Goal: Information Seeking & Learning: Understand process/instructions

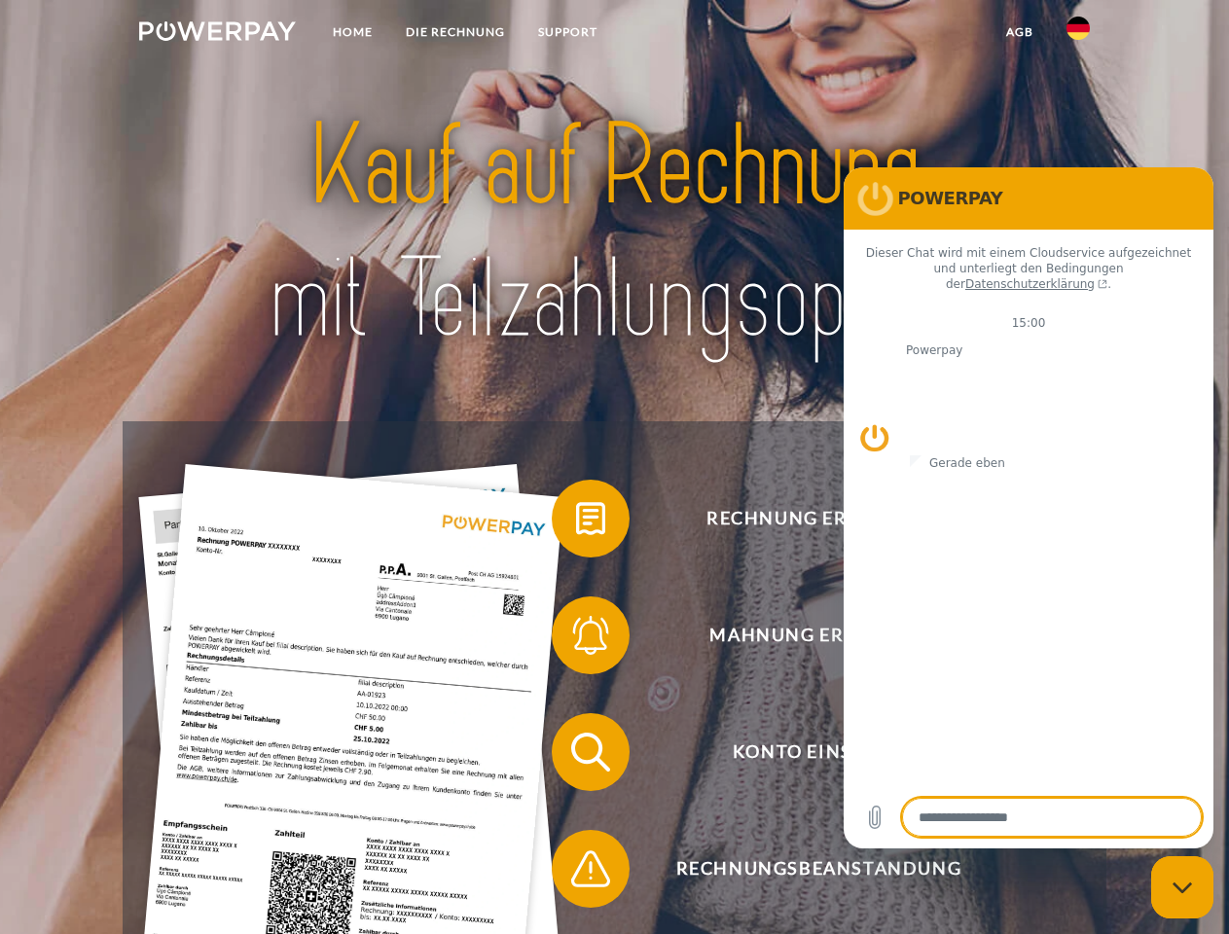
click at [217, 34] on img at bounding box center [217, 30] width 157 height 19
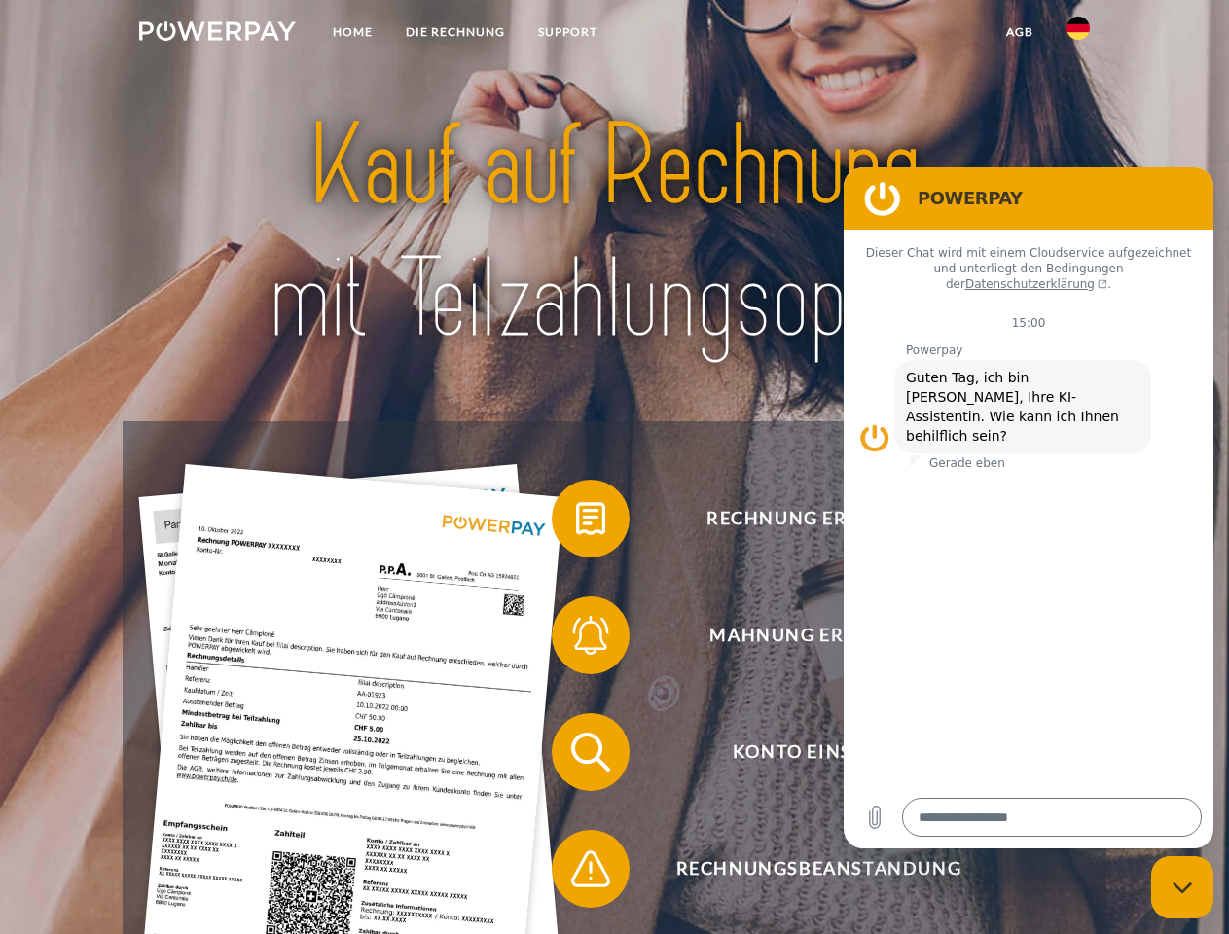
click at [1078, 34] on img at bounding box center [1077, 28] width 23 height 23
click at [1019, 32] on link "agb" at bounding box center [1019, 32] width 60 height 35
click at [576, 522] on span at bounding box center [561, 518] width 97 height 97
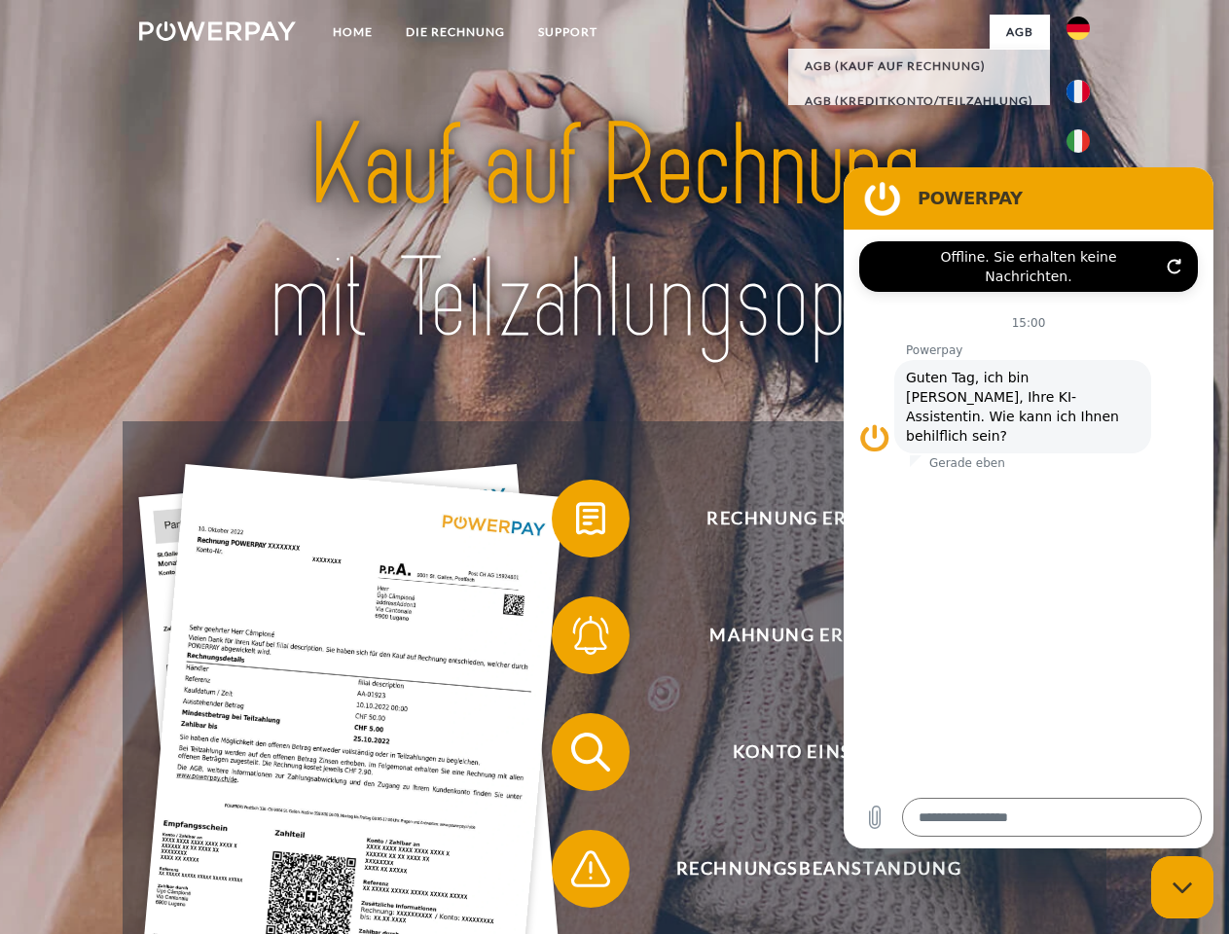
click at [576, 639] on span at bounding box center [561, 635] width 97 height 97
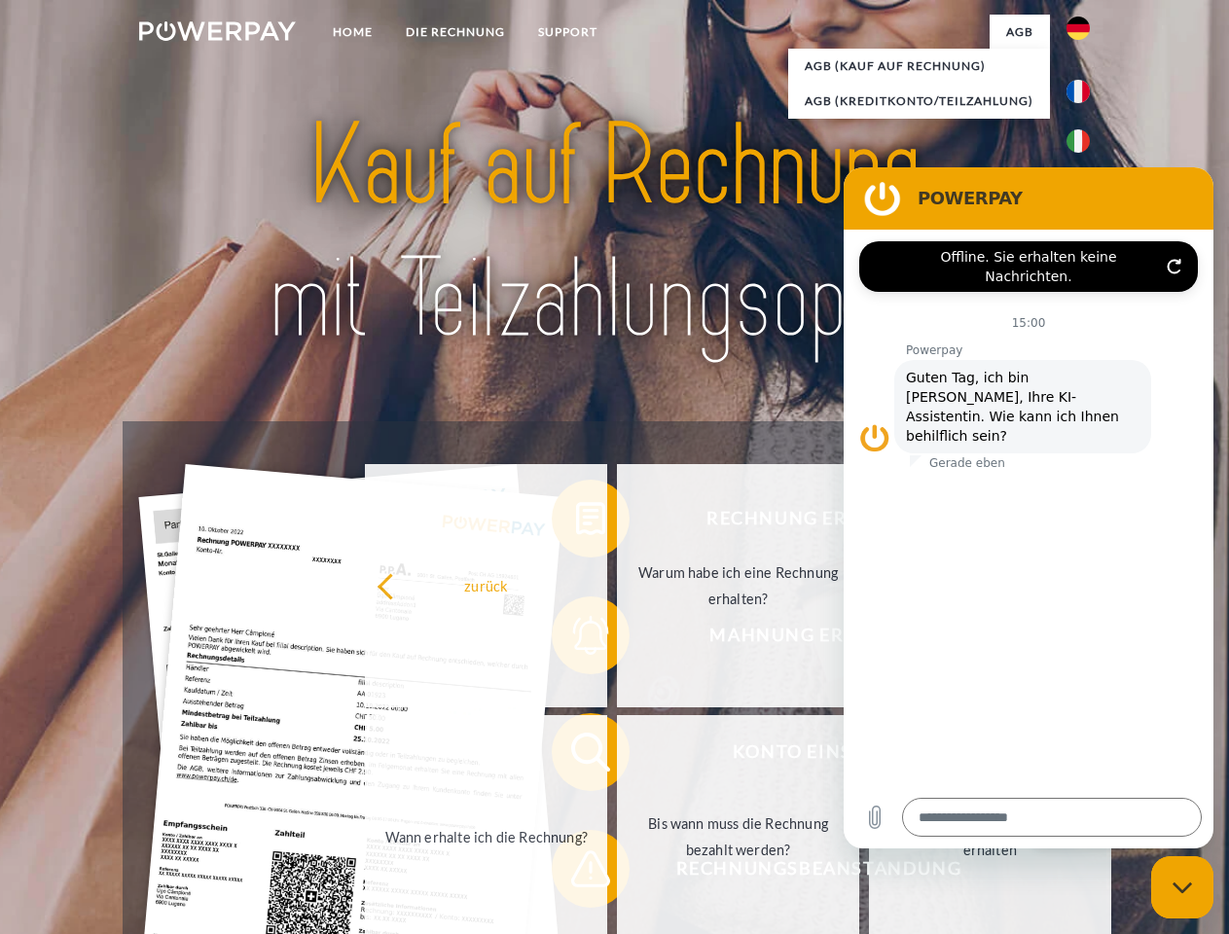
click at [617, 756] on link "Bis wann muss die Rechnung bezahlt werden?" at bounding box center [738, 836] width 242 height 243
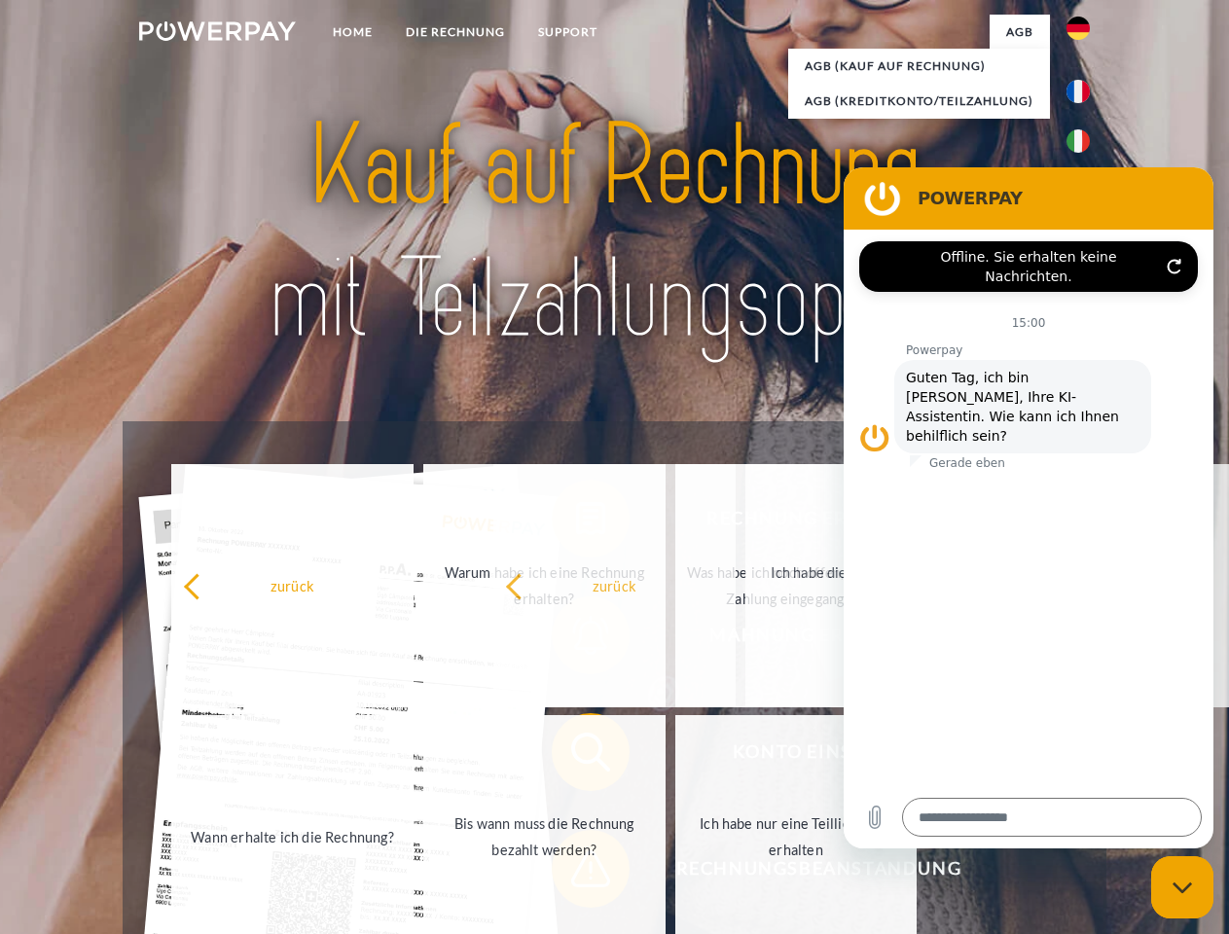
click at [576, 873] on span at bounding box center [561, 868] width 97 height 97
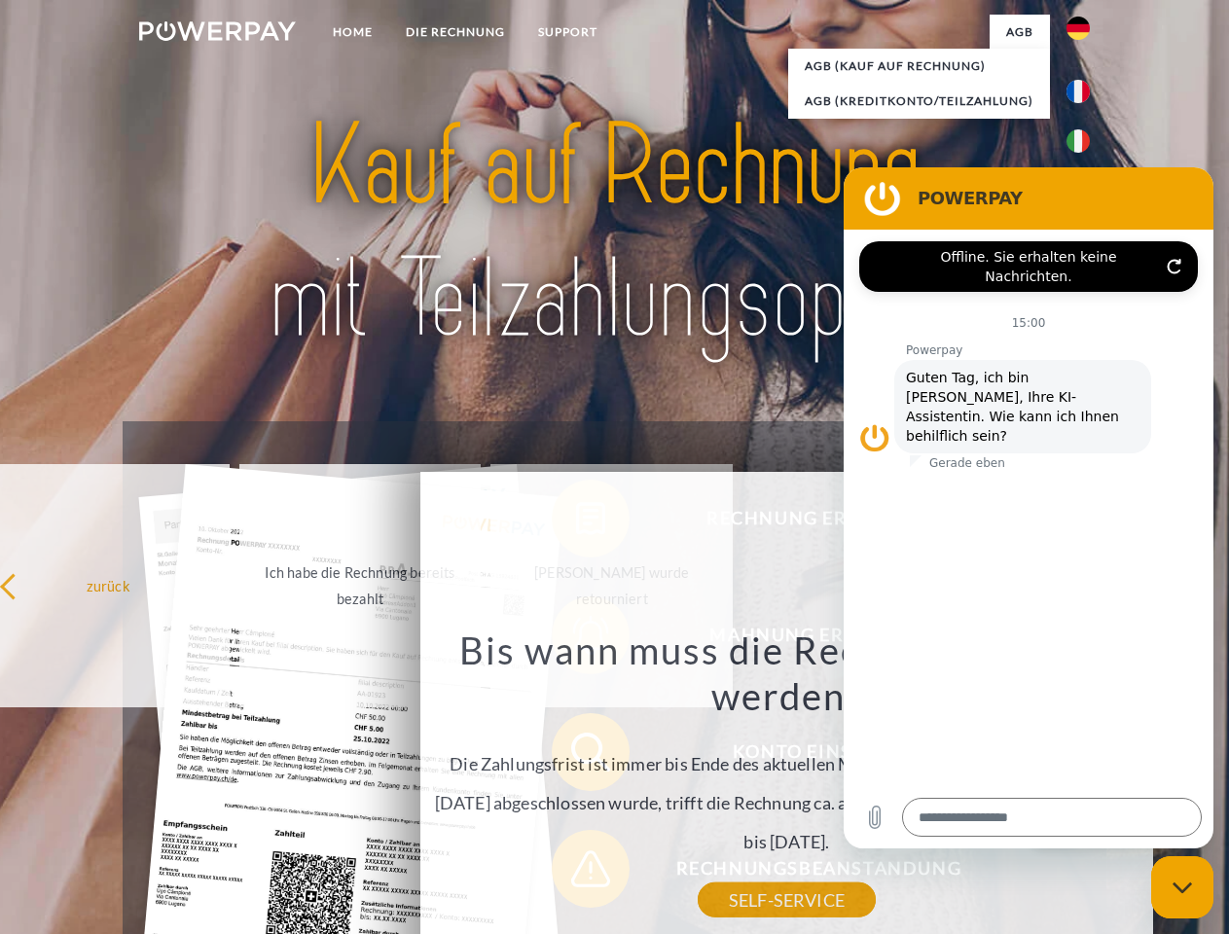
click at [1182, 887] on icon "Messaging-Fenster schließen" at bounding box center [1182, 887] width 20 height 13
type textarea "*"
